Goal: Check status: Check status

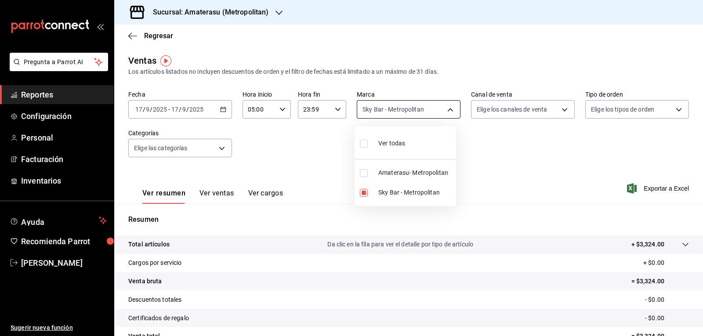
click at [372, 106] on body "Pregunta a Parrot AI Reportes Configuración Personal Facturación Inventarios Ay…" at bounding box center [351, 168] width 703 height 336
click at [364, 193] on input "checkbox" at bounding box center [364, 193] width 8 height 8
checkbox input "false"
click at [363, 175] on input "checkbox" at bounding box center [364, 173] width 8 height 8
checkbox input "true"
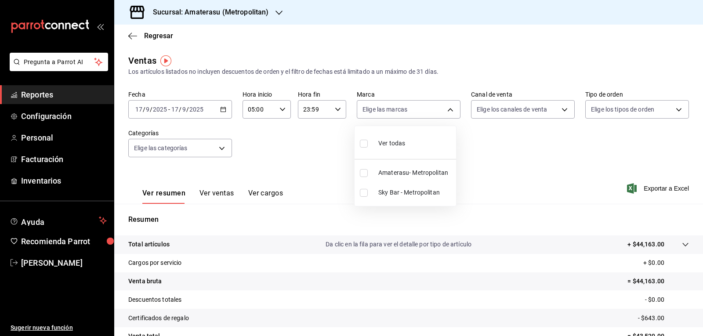
type input "e4cd7fcb-d45b-43ae-a99f-ad4ccfcd9032"
click at [466, 167] on div at bounding box center [351, 168] width 703 height 336
click at [410, 100] on div "Amaterasu- Metropolitan e4cd7fcb-d45b-43ae-a99f-ad4ccfcd9032" at bounding box center [409, 108] width 104 height 22
click at [396, 110] on body "Pregunta a Parrot AI Reportes Configuración Personal Facturación Inventarios Ay…" at bounding box center [351, 168] width 703 height 336
click at [362, 173] on input "checkbox" at bounding box center [364, 173] width 8 height 8
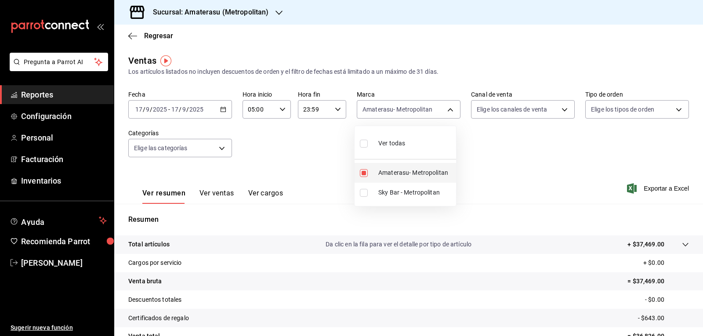
checkbox input "false"
click at [363, 195] on input "checkbox" at bounding box center [364, 193] width 8 height 8
checkbox input "true"
type input "f3afaab8-8c3d-4e49-a299-af9bdf6027b2"
click at [514, 169] on div at bounding box center [351, 168] width 703 height 336
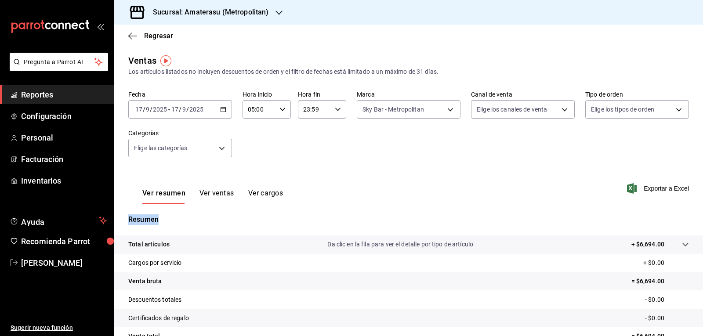
click at [514, 169] on div "Ver resumen Ver ventas Ver cargos Exportar a Excel" at bounding box center [408, 186] width 589 height 36
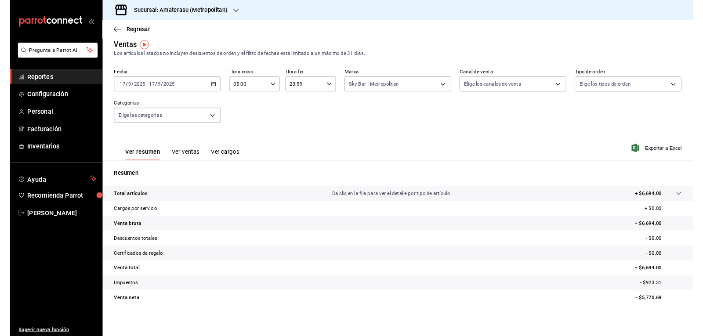
scroll to position [6, 0]
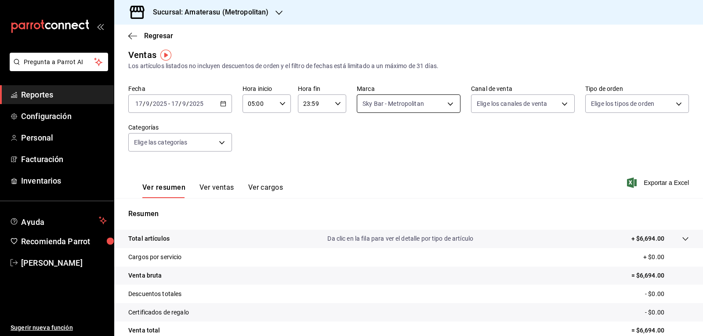
click at [401, 111] on body "Pregunta a Parrot AI Reportes Configuración Personal Facturación Inventarios Ay…" at bounding box center [351, 168] width 703 height 336
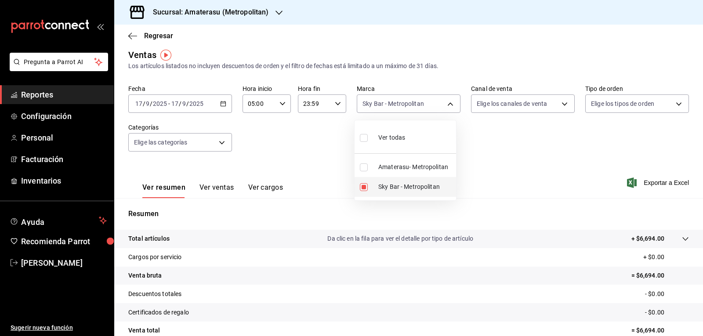
click at [365, 186] on input "checkbox" at bounding box center [364, 187] width 8 height 8
checkbox input "false"
click at [363, 171] on input "checkbox" at bounding box center [364, 168] width 8 height 8
checkbox input "true"
type input "e4cd7fcb-d45b-43ae-a99f-ad4ccfcd9032"
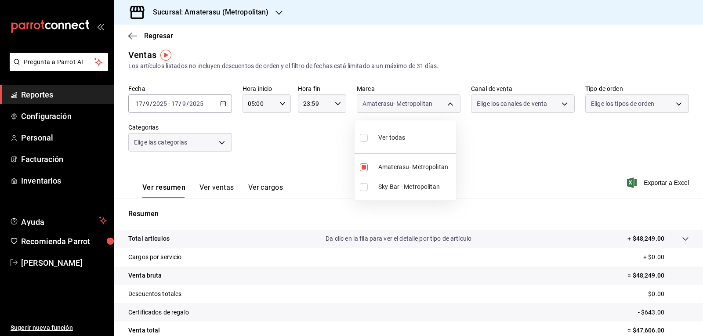
click at [469, 167] on div at bounding box center [351, 168] width 703 height 336
click at [469, 167] on div "Ver todas Amaterasu- Metropolitan Sky Bar - Metropolitan" at bounding box center [351, 168] width 703 height 336
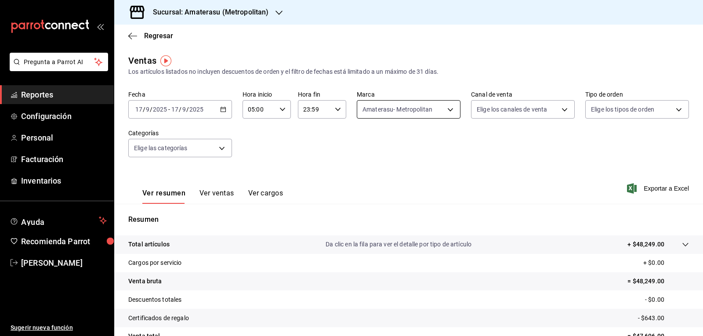
click at [366, 110] on body "Pregunta a Parrot AI Reportes Configuración Personal Facturación Inventarios Ay…" at bounding box center [351, 168] width 703 height 336
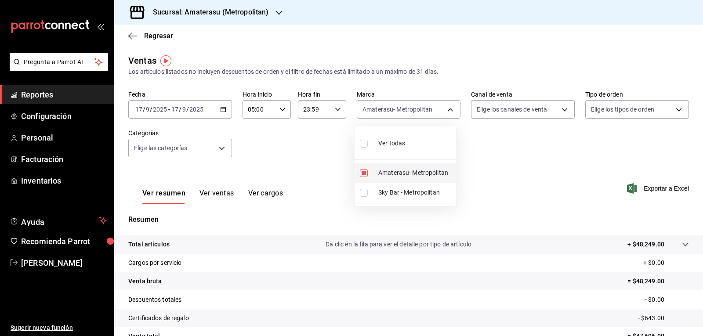
click at [364, 171] on input "checkbox" at bounding box center [364, 173] width 8 height 8
checkbox input "false"
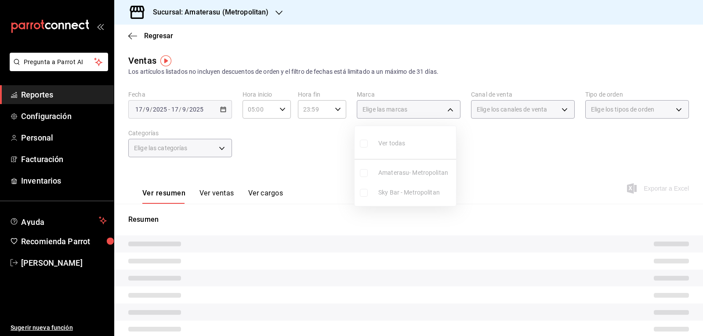
click at [362, 191] on ul "Ver todas Amaterasu- Metropolitan Sky Bar - Metropolitan" at bounding box center [406, 166] width 102 height 80
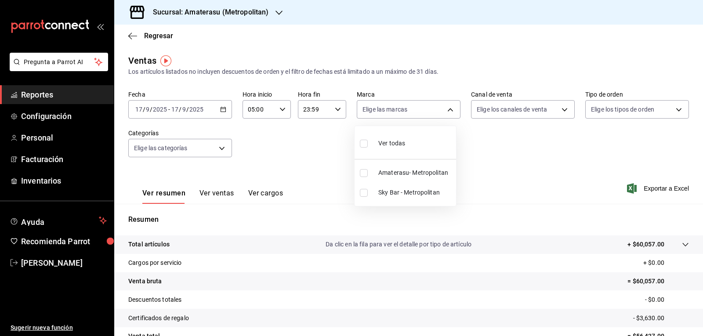
click at [362, 191] on input "checkbox" at bounding box center [364, 193] width 8 height 8
checkbox input "true"
type input "f3afaab8-8c3d-4e49-a299-af9bdf6027b2"
click at [503, 137] on div at bounding box center [351, 168] width 703 height 336
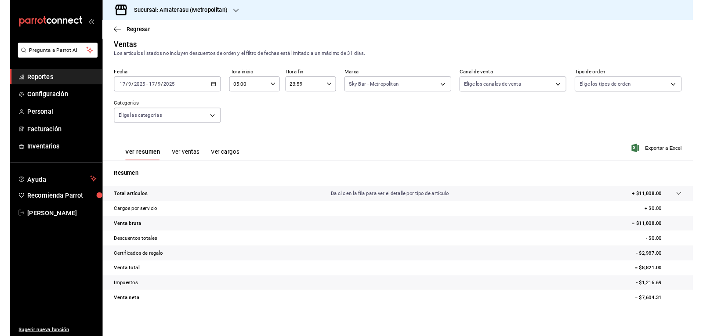
scroll to position [6, 0]
